Goal: Communication & Community: Answer question/provide support

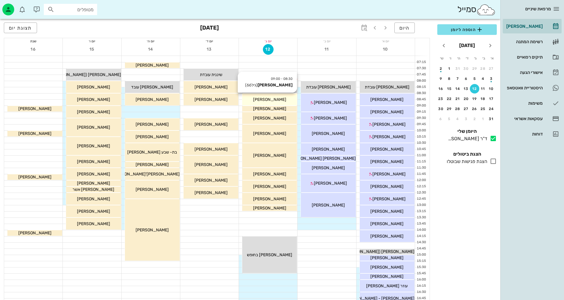
click at [280, 101] on div "[PERSON_NAME]" at bounding box center [269, 100] width 55 height 6
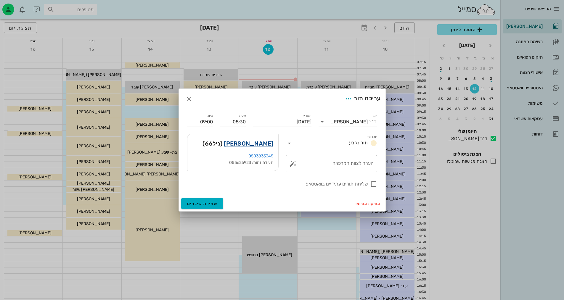
click at [257, 142] on link "[PERSON_NAME]" at bounding box center [248, 143] width 49 height 9
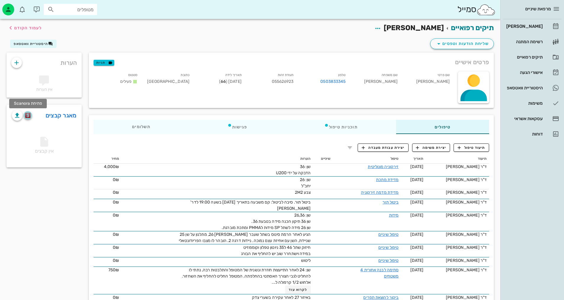
click at [29, 116] on img "button" at bounding box center [28, 115] width 6 height 5
click at [25, 118] on img "button" at bounding box center [28, 115] width 6 height 5
click at [530, 86] on div "היסטוריית וואטסאפ" at bounding box center [524, 88] width 38 height 5
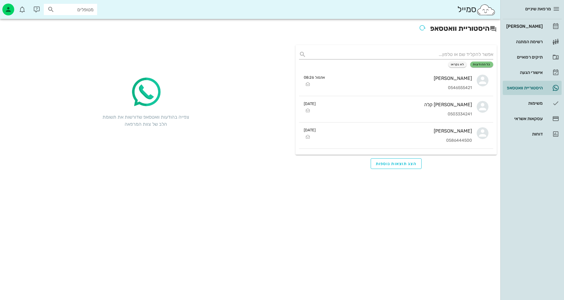
click at [71, 8] on input "מטופלים" at bounding box center [75, 10] width 38 height 8
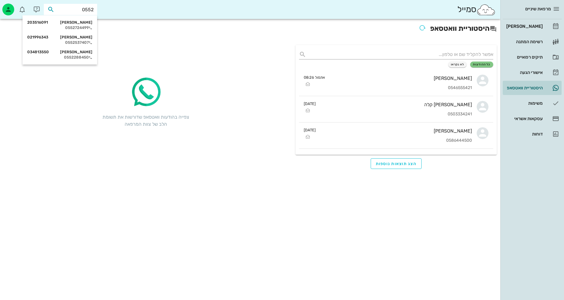
type input "05527"
click at [65, 25] on div "[PERSON_NAME] 203516091 0552724499" at bounding box center [59, 25] width 65 height 15
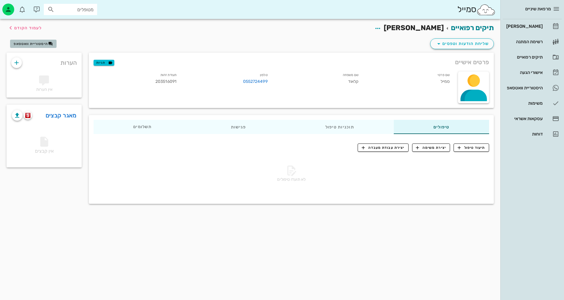
click at [27, 44] on span "היסטוריית וואטסאפ" at bounding box center [31, 44] width 34 height 4
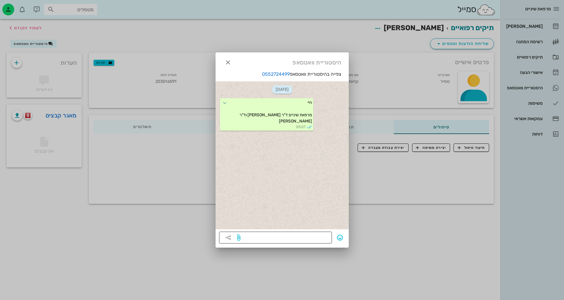
click at [311, 236] on textarea at bounding box center [285, 238] width 87 height 9
click at [412, 219] on div at bounding box center [282, 150] width 564 height 300
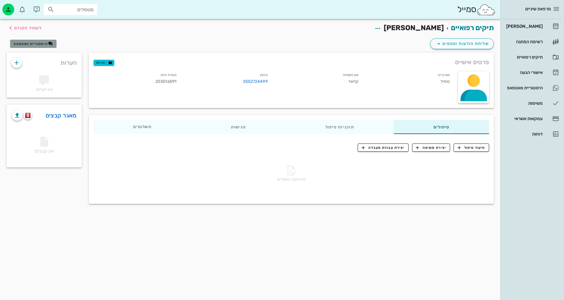
click at [38, 45] on span "היסטוריית וואטסאפ" at bounding box center [31, 44] width 34 height 4
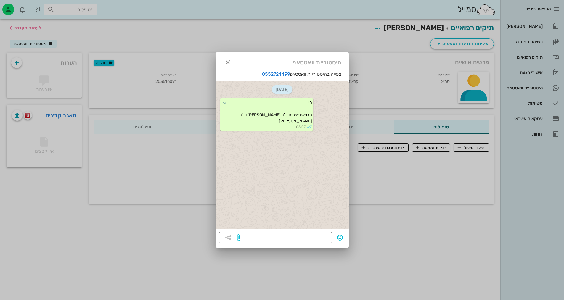
click at [306, 232] on div at bounding box center [285, 238] width 87 height 12
type textarea "היי מתי תגיע?"
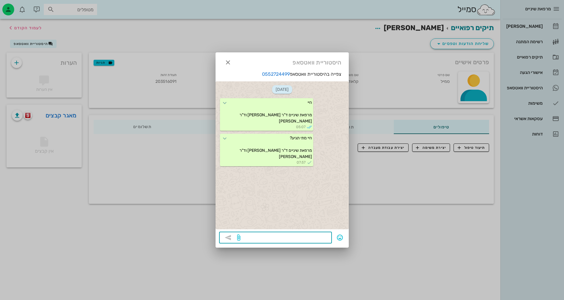
click at [450, 213] on div at bounding box center [282, 150] width 564 height 300
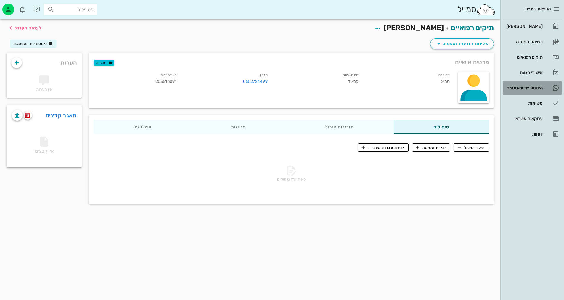
click at [521, 89] on div "היסטוריית וואטסאפ" at bounding box center [524, 88] width 38 height 5
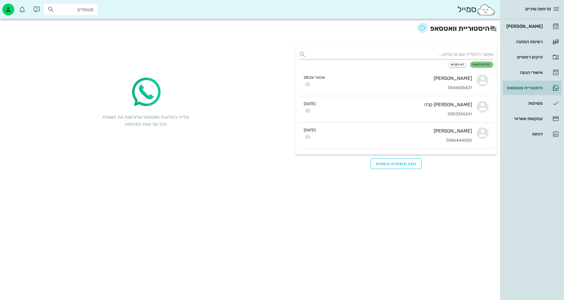
click at [419, 28] on icon "button" at bounding box center [422, 27] width 7 height 7
click at [527, 75] on div "אישורי הגעה" at bounding box center [524, 72] width 38 height 5
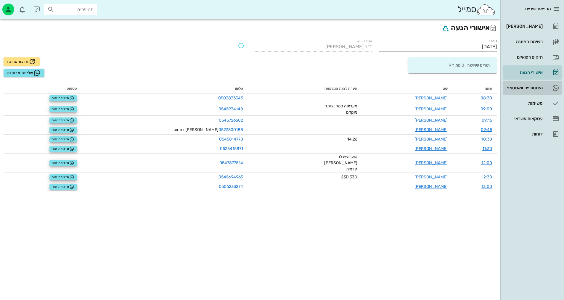
click at [521, 86] on div "היסטוריית וואטסאפ" at bounding box center [524, 88] width 38 height 5
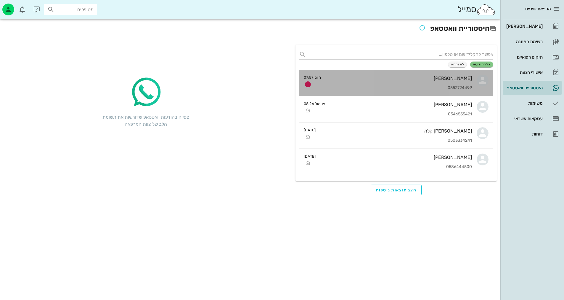
click at [444, 86] on div "0552724499" at bounding box center [399, 88] width 146 height 5
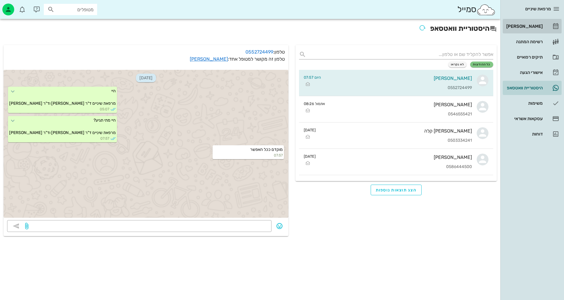
click at [537, 24] on div "[PERSON_NAME]" at bounding box center [524, 26] width 38 height 5
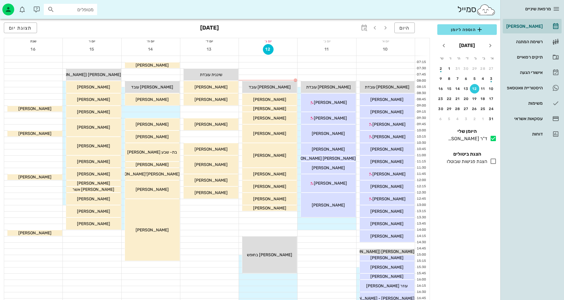
click at [411, 48] on div "10" at bounding box center [385, 50] width 58 height 12
click at [273, 99] on span "[PERSON_NAME]" at bounding box center [269, 99] width 33 height 5
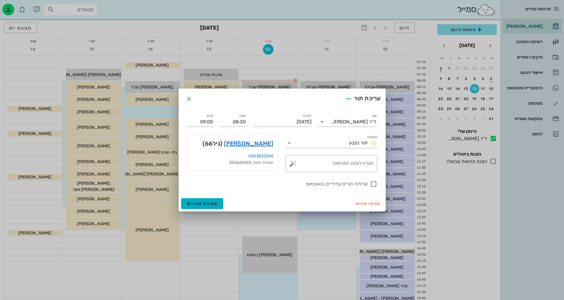
click at [264, 82] on div at bounding box center [282, 150] width 564 height 300
